Goal: Task Accomplishment & Management: Use online tool/utility

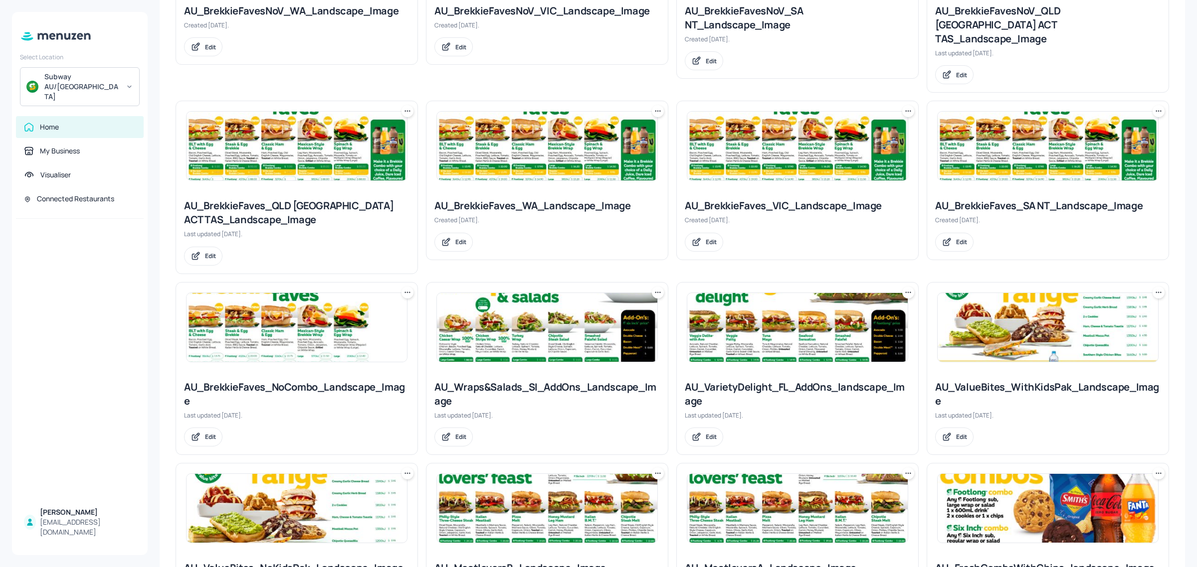
scroll to position [363, 0]
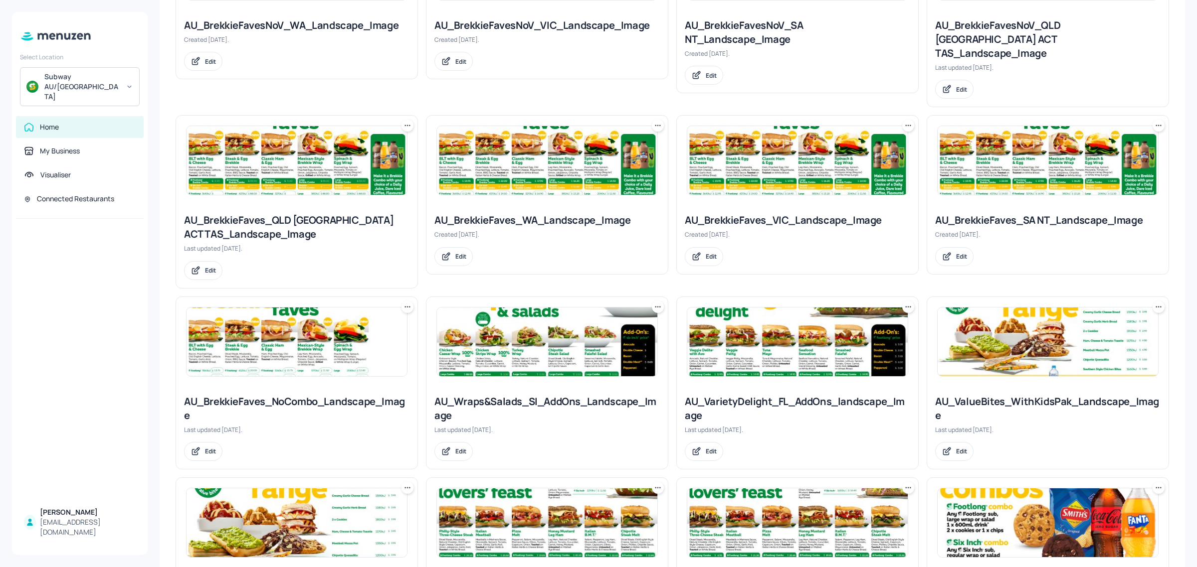
click at [995, 342] on img at bounding box center [1047, 342] width 220 height 69
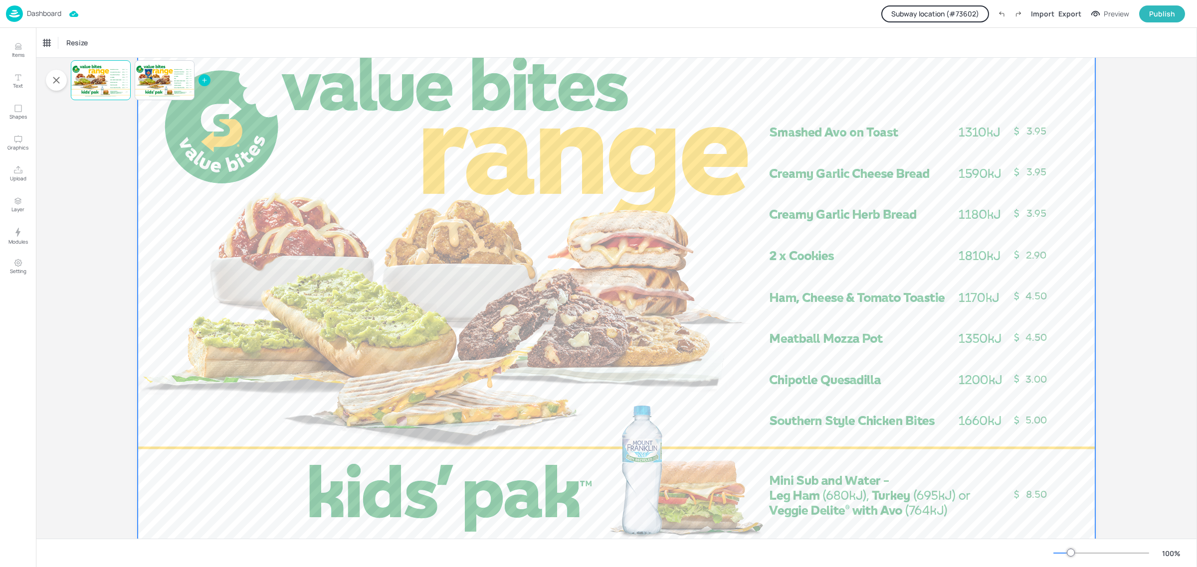
scroll to position [114, 0]
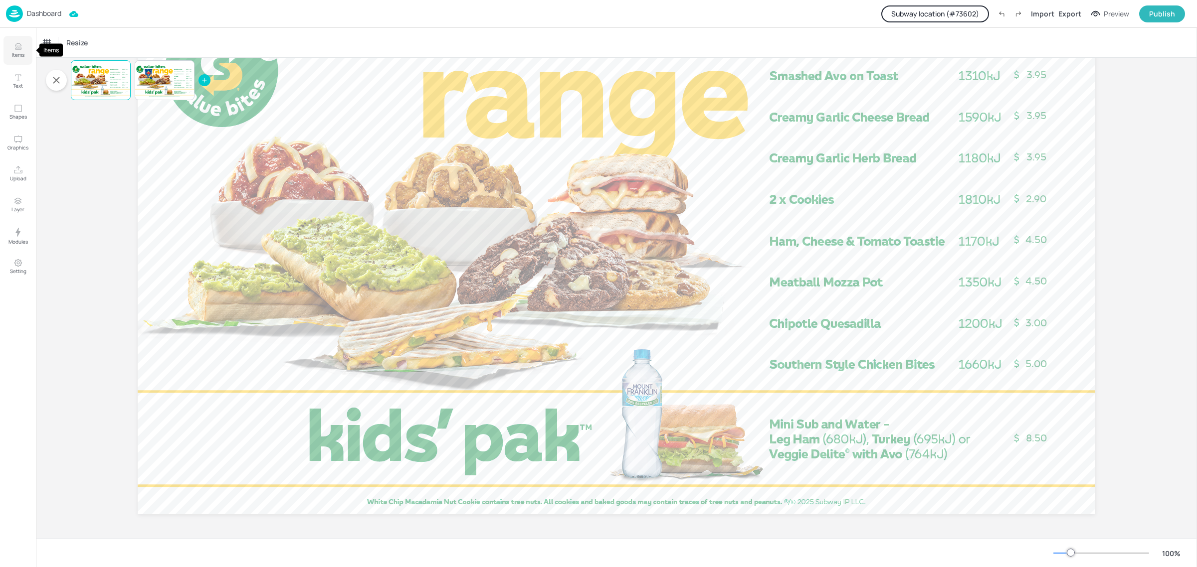
click at [18, 54] on p "Items" at bounding box center [18, 54] width 12 height 7
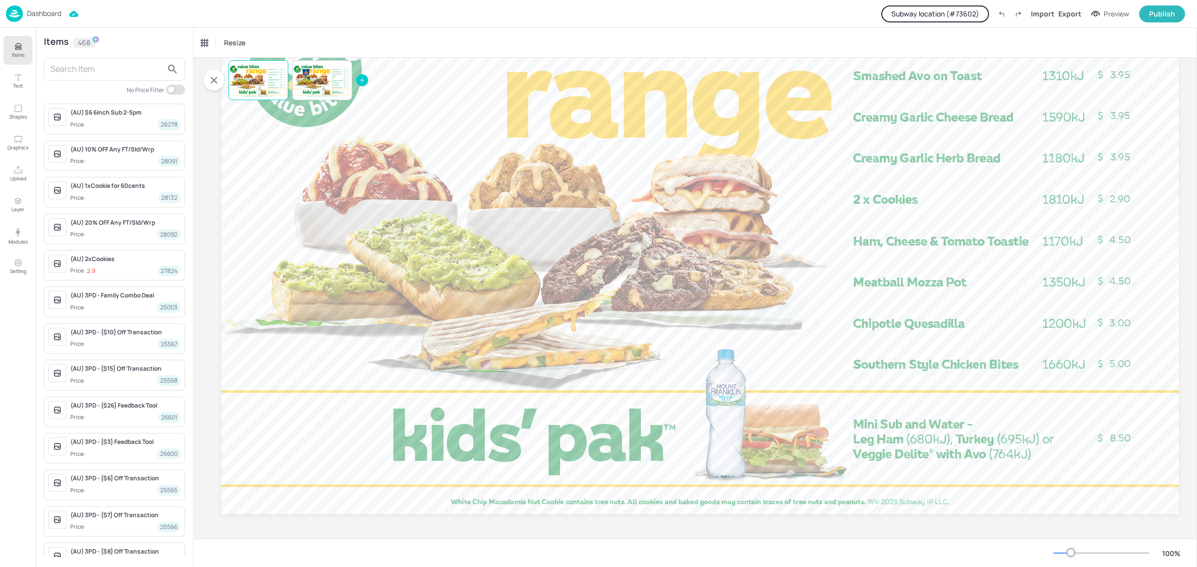
click at [125, 63] on input "text" at bounding box center [106, 69] width 112 height 16
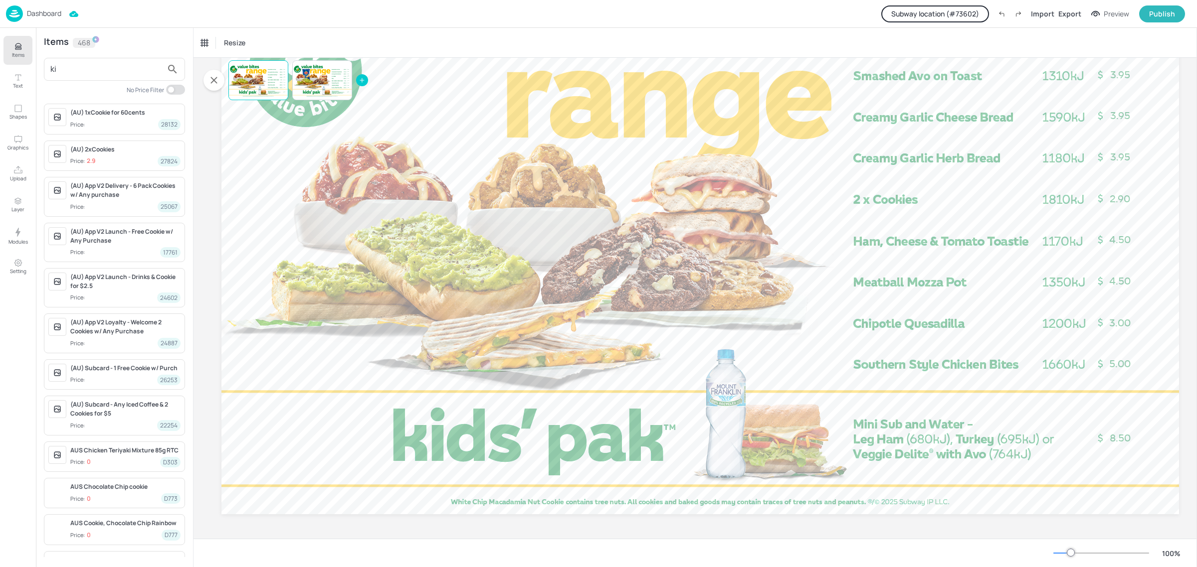
type input "k"
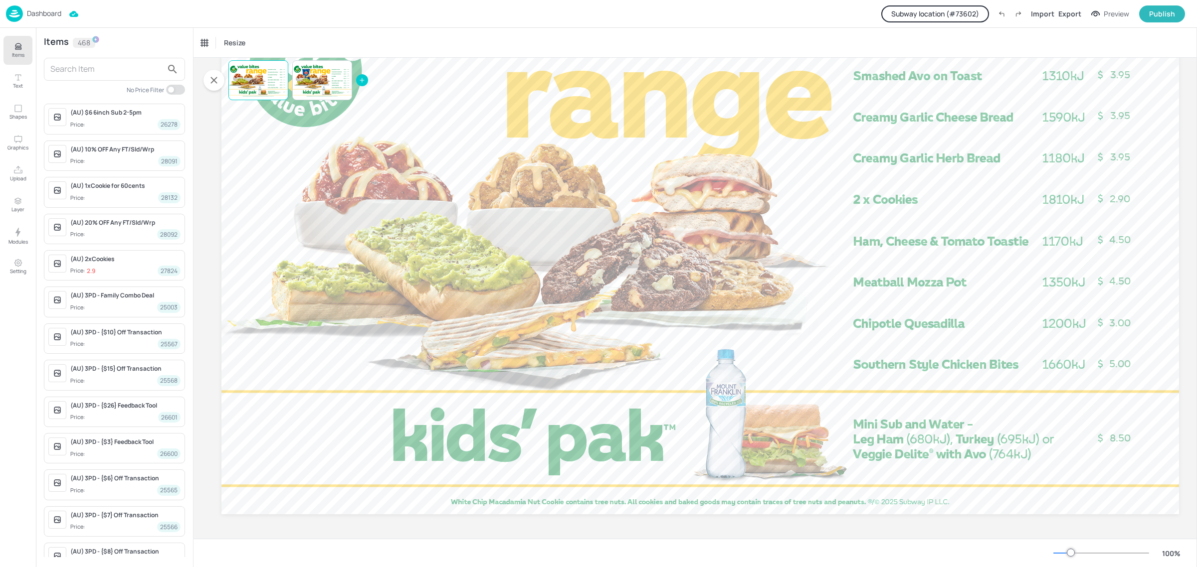
click at [924, 8] on button "Subway location (# 73602 )" at bounding box center [935, 13] width 108 height 17
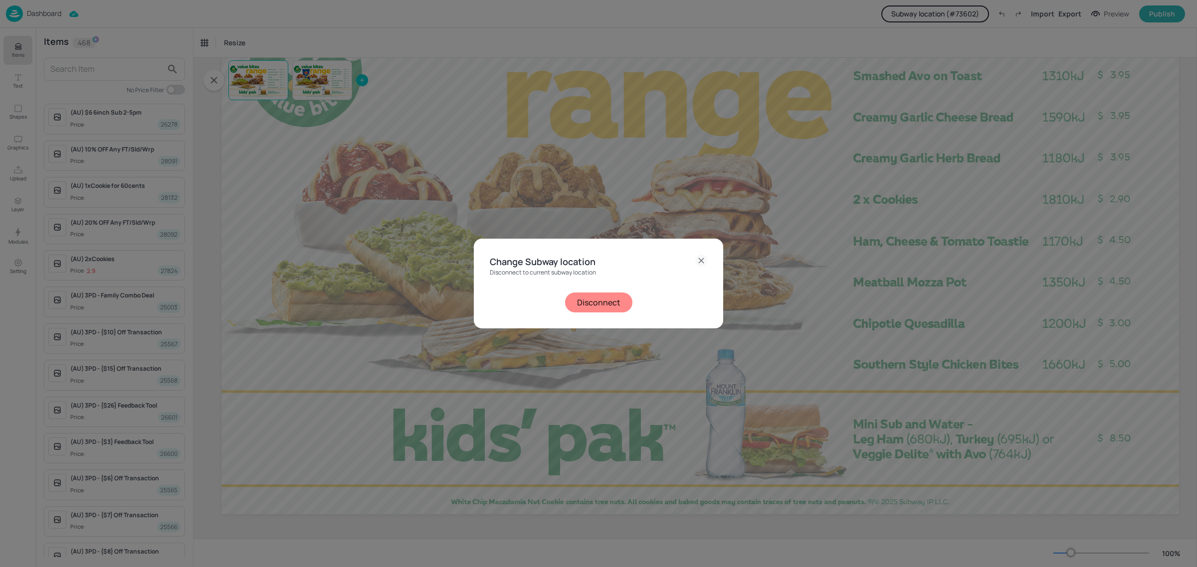
click at [579, 302] on button "Disconnect" at bounding box center [598, 303] width 67 height 20
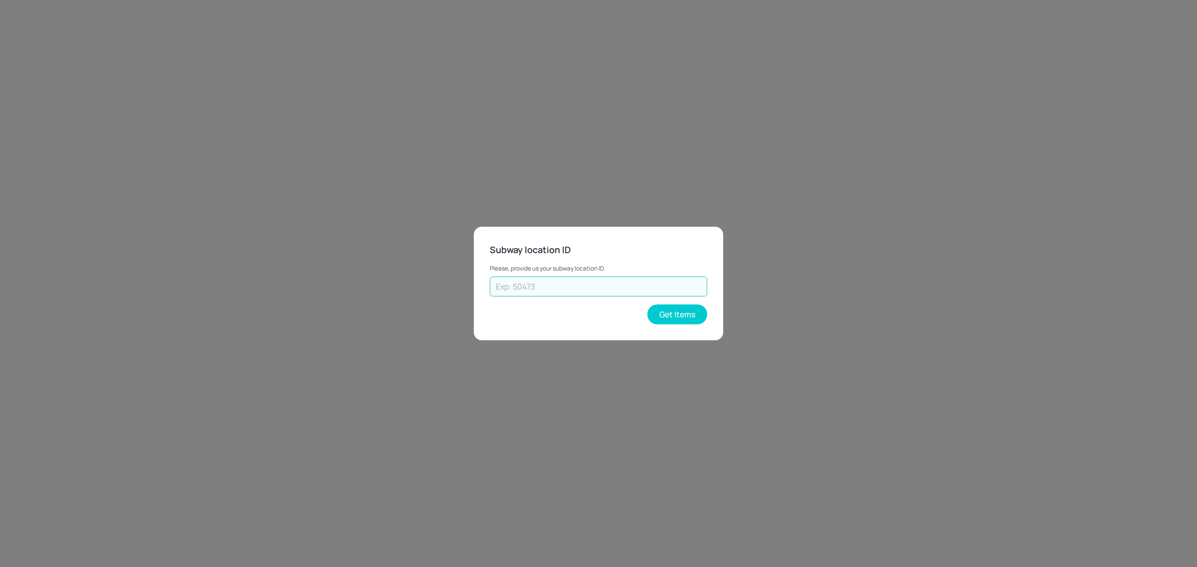
click at [571, 285] on input "text" at bounding box center [598, 287] width 217 height 20
paste input "31408"
type input "31408"
click at [669, 316] on button "Get Items" at bounding box center [677, 315] width 60 height 20
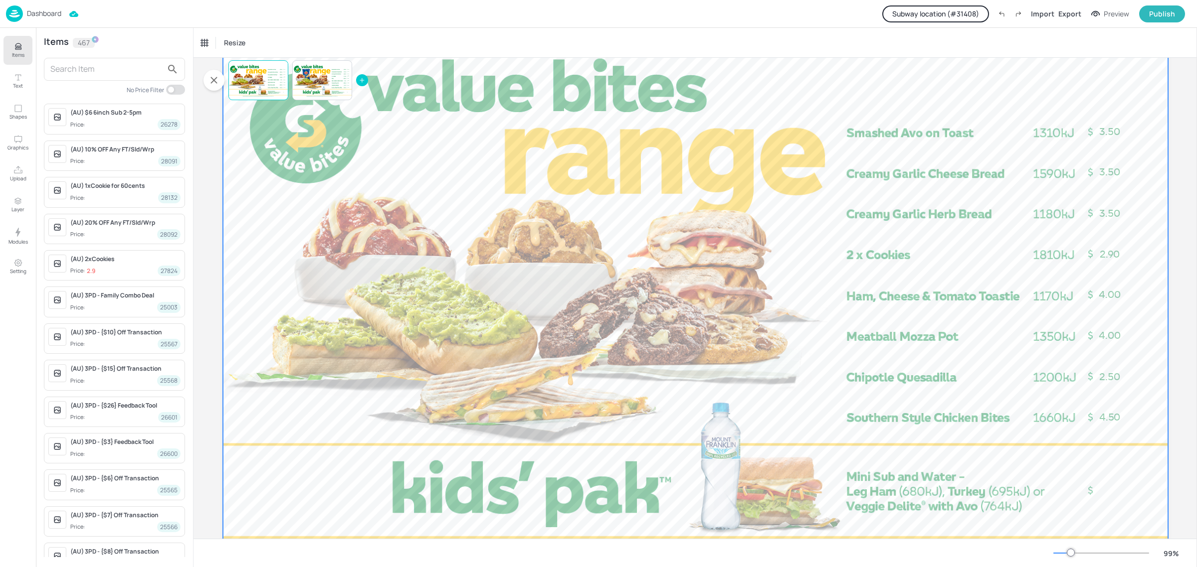
scroll to position [107, 0]
